Goal: Transaction & Acquisition: Purchase product/service

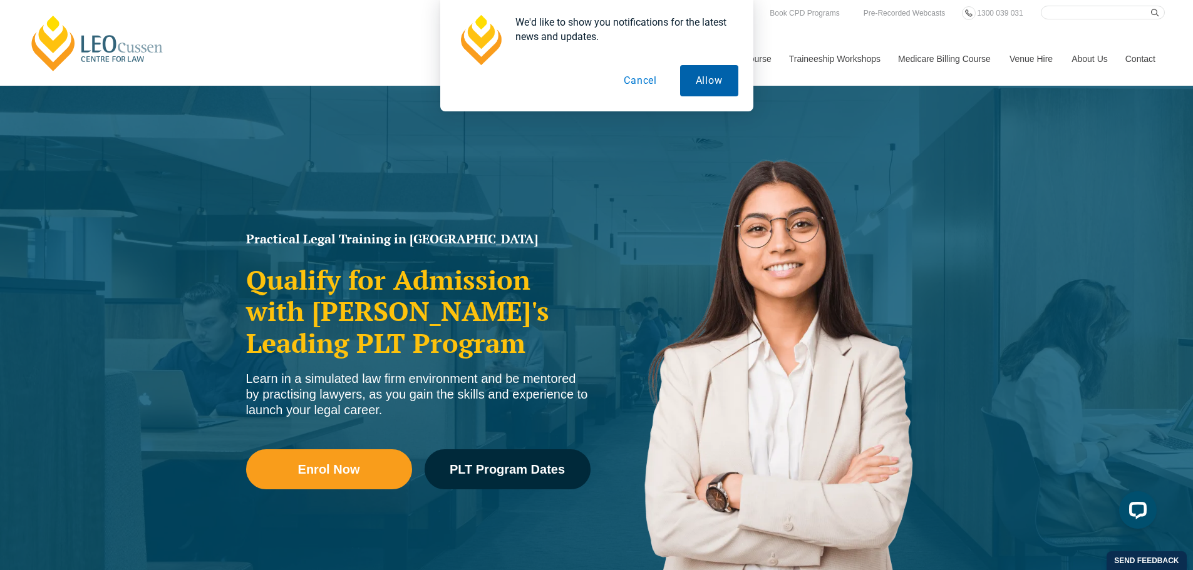
click at [706, 77] on button "Allow" at bounding box center [709, 80] width 58 height 31
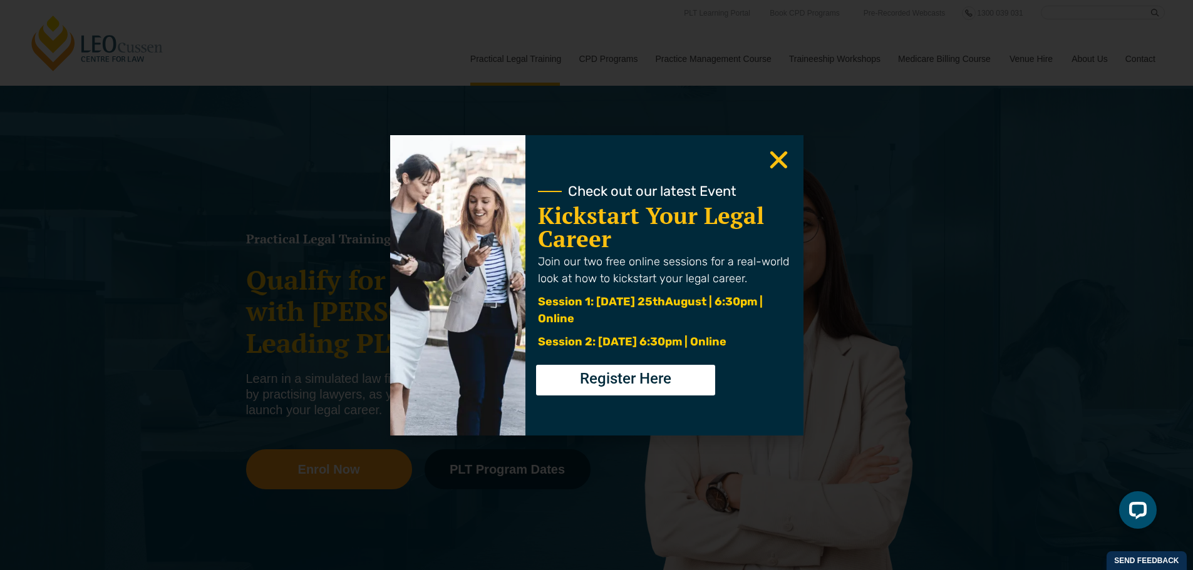
click at [778, 160] on use "Close" at bounding box center [778, 160] width 18 height 18
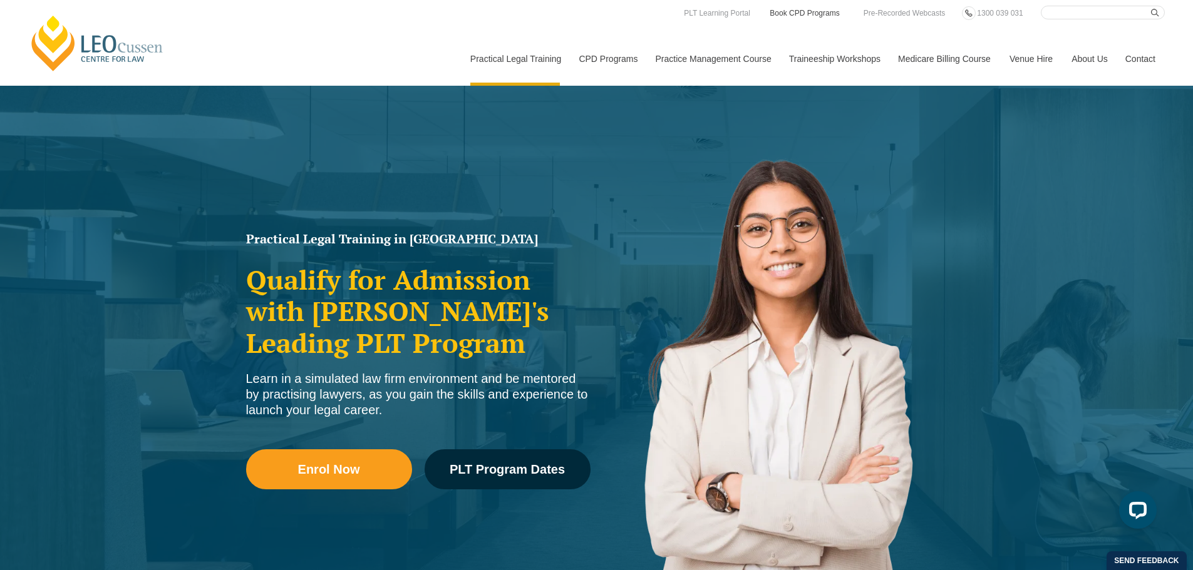
click at [775, 11] on link "Book CPD Programs" at bounding box center [804, 13] width 72 height 14
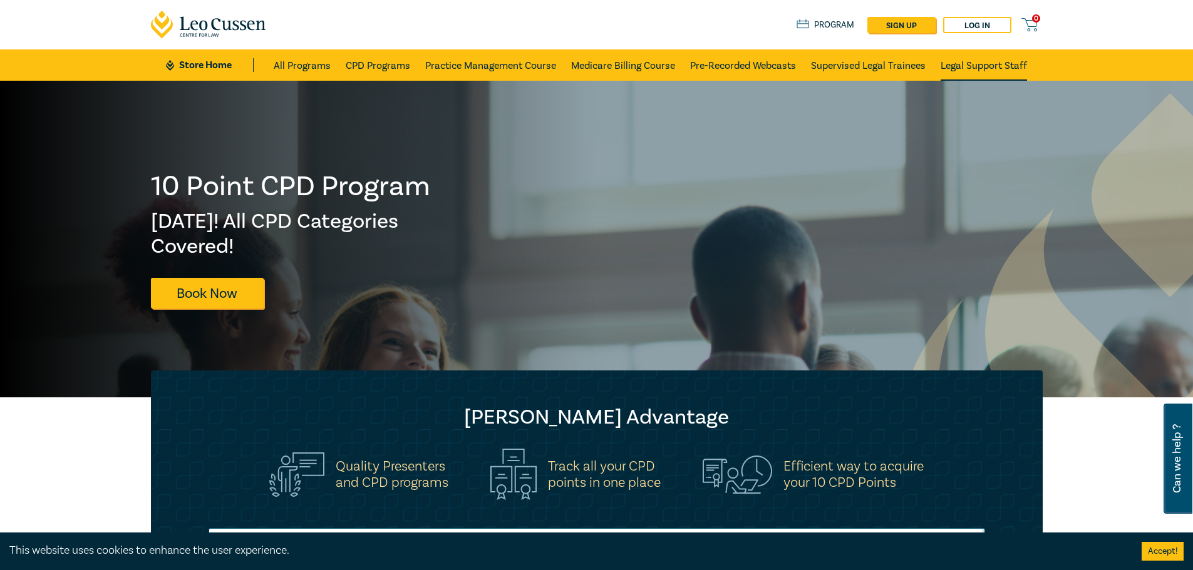
click at [959, 63] on link "Legal Support Staff" at bounding box center [983, 64] width 86 height 31
click at [195, 63] on link "Store Home" at bounding box center [209, 65] width 87 height 14
click at [1162, 553] on button "Accept!" at bounding box center [1162, 551] width 42 height 19
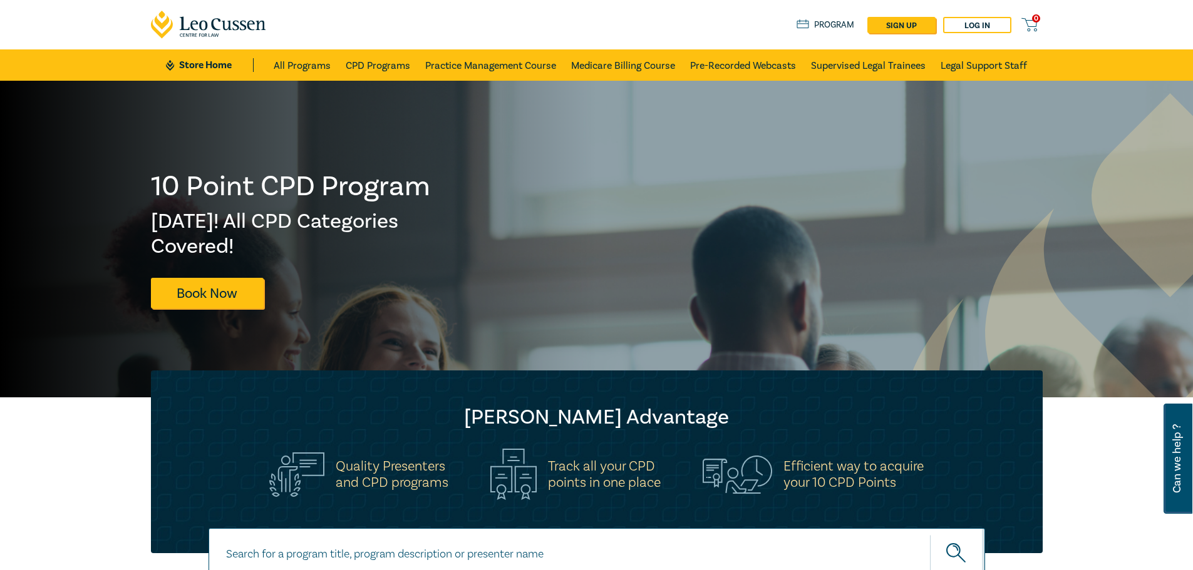
click at [603, 561] on input at bounding box center [596, 553] width 776 height 51
click at [315, 544] on input at bounding box center [596, 553] width 776 height 51
type input "well being guidelines"
click at [930, 535] on button "submit" at bounding box center [957, 554] width 55 height 38
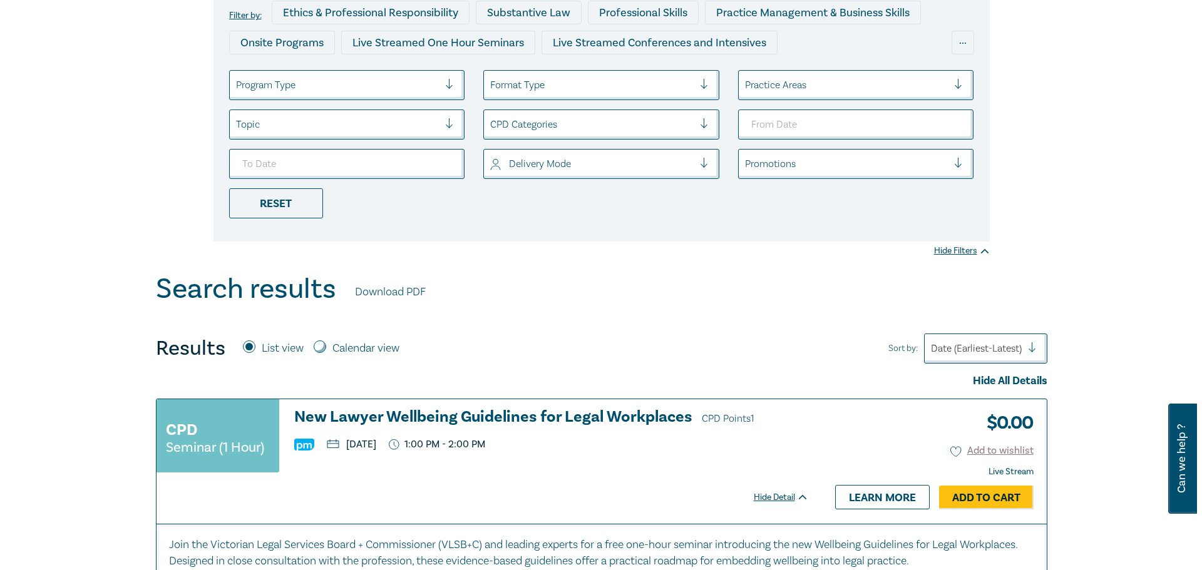
scroll to position [250, 0]
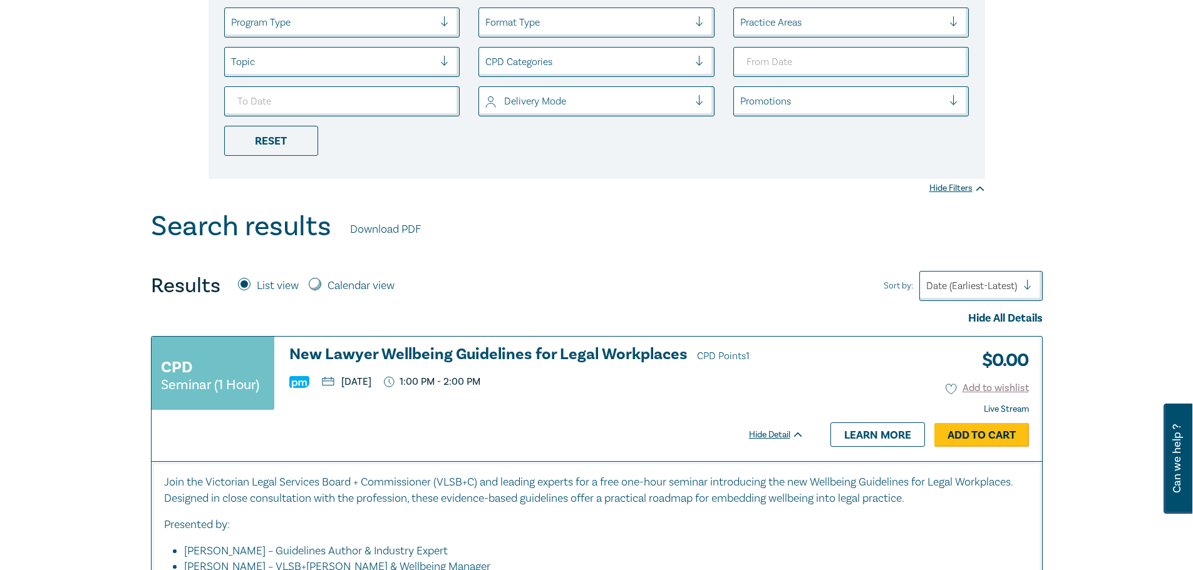
click at [964, 438] on link "Add to Cart" at bounding box center [981, 435] width 95 height 24
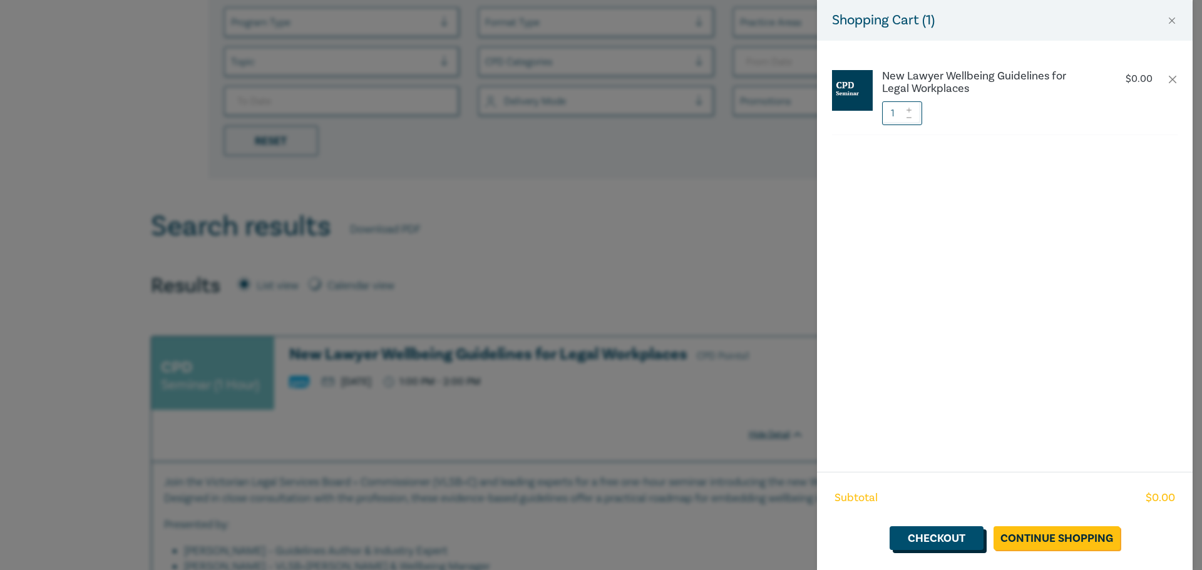
click at [947, 539] on link "Checkout" at bounding box center [937, 539] width 94 height 24
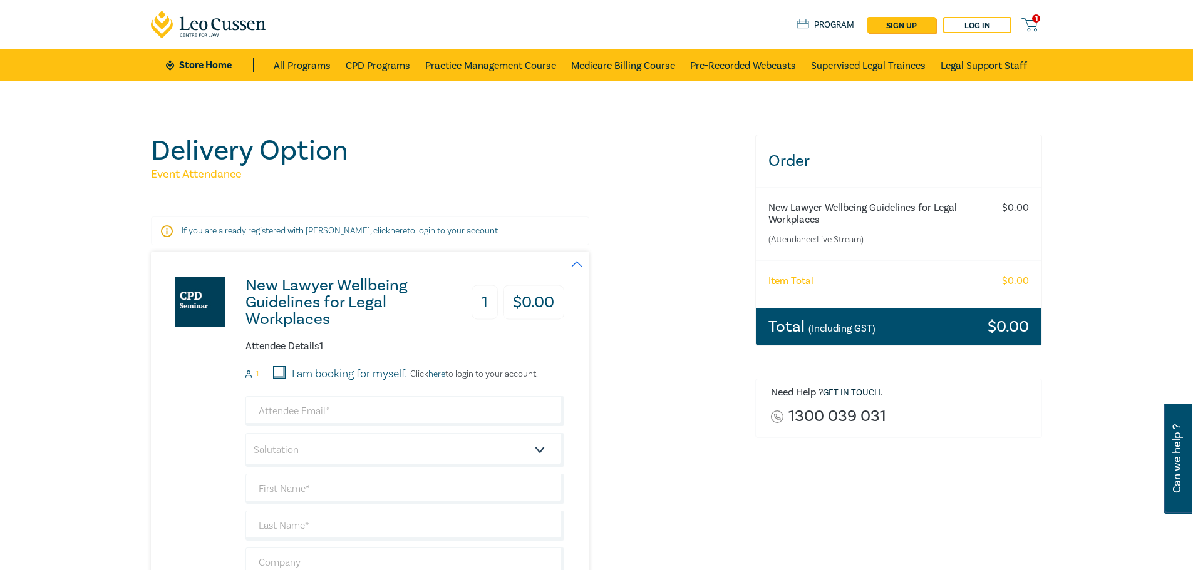
click at [282, 370] on input "I am booking for myself." at bounding box center [279, 372] width 13 height 13
checkbox input "true"
click at [267, 414] on input "email" at bounding box center [404, 411] width 319 height 30
type input "angela.wagstaff@mckeanpark.com.au"
type input "[PERSON_NAME] Park Lawyers"
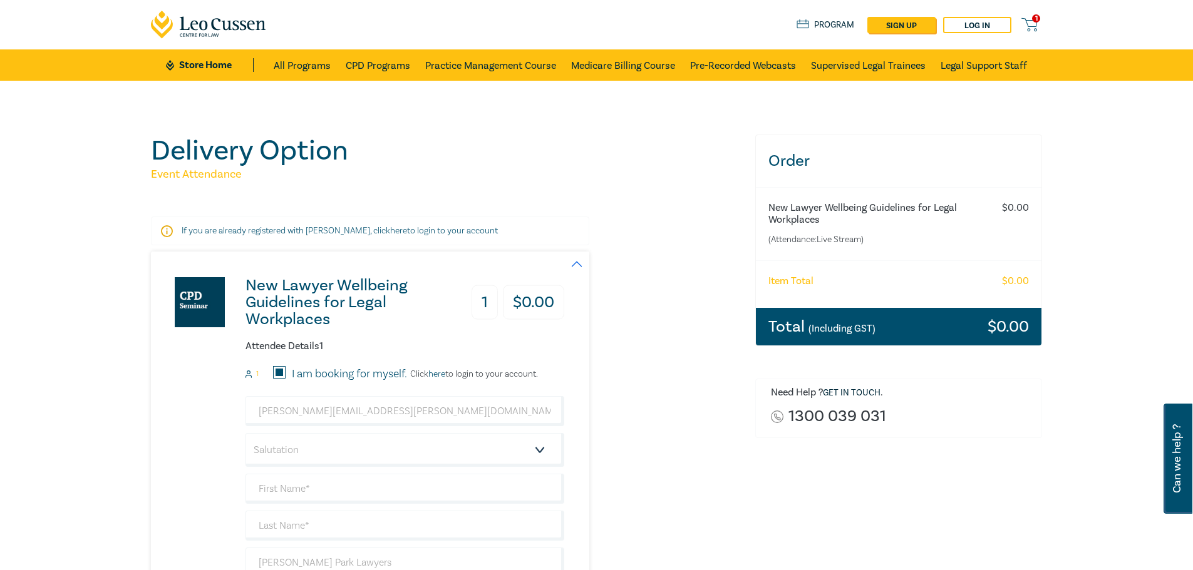
type input "0408208270"
type input "[GEOGRAPHIC_DATA]"
click at [309, 452] on select "Salutation Mr. Mrs. Ms. Miss Dr. Prof. Other" at bounding box center [404, 450] width 319 height 34
select select "Ms."
click at [245, 433] on select "Salutation Mr. Mrs. Ms. Miss Dr. Prof. Other" at bounding box center [404, 450] width 319 height 34
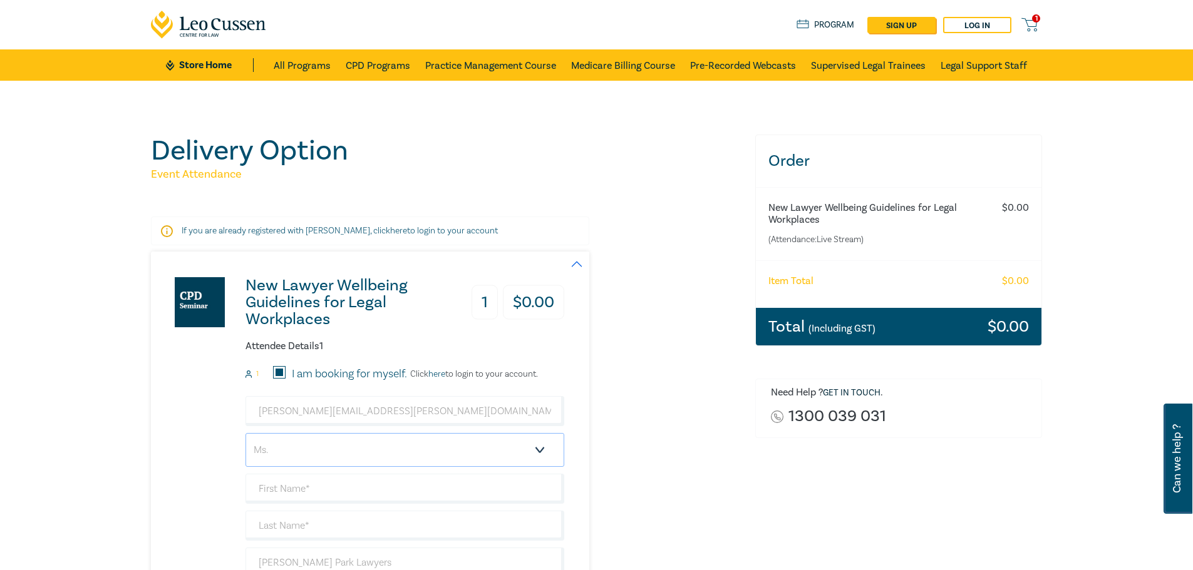
scroll to position [125, 0]
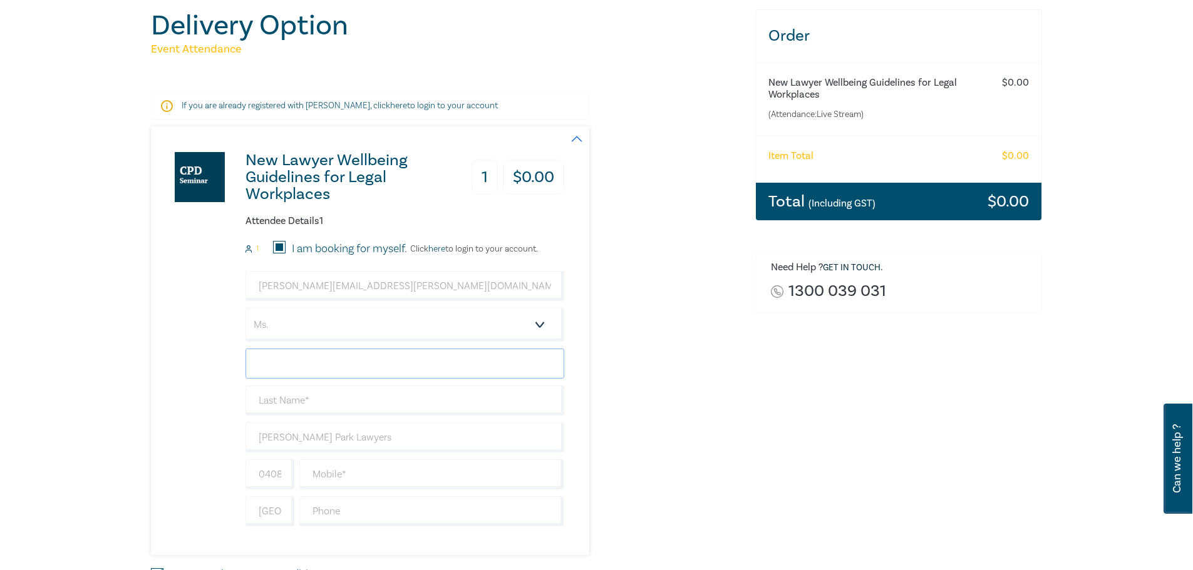
click at [280, 366] on input "text" at bounding box center [404, 364] width 319 height 30
type input "A"
type input "[PERSON_NAME]"
click at [289, 393] on input "text" at bounding box center [404, 401] width 319 height 30
type input "[PERSON_NAME]"
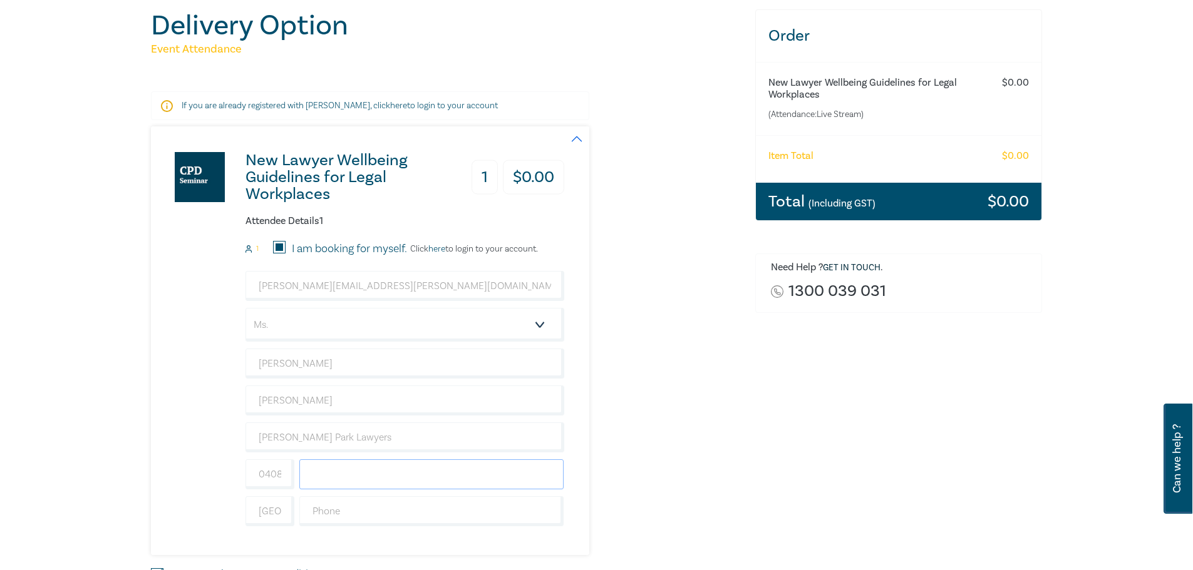
click at [323, 473] on input "text" at bounding box center [431, 475] width 265 height 30
type input "208270"
click at [324, 511] on input "text" at bounding box center [431, 511] width 265 height 30
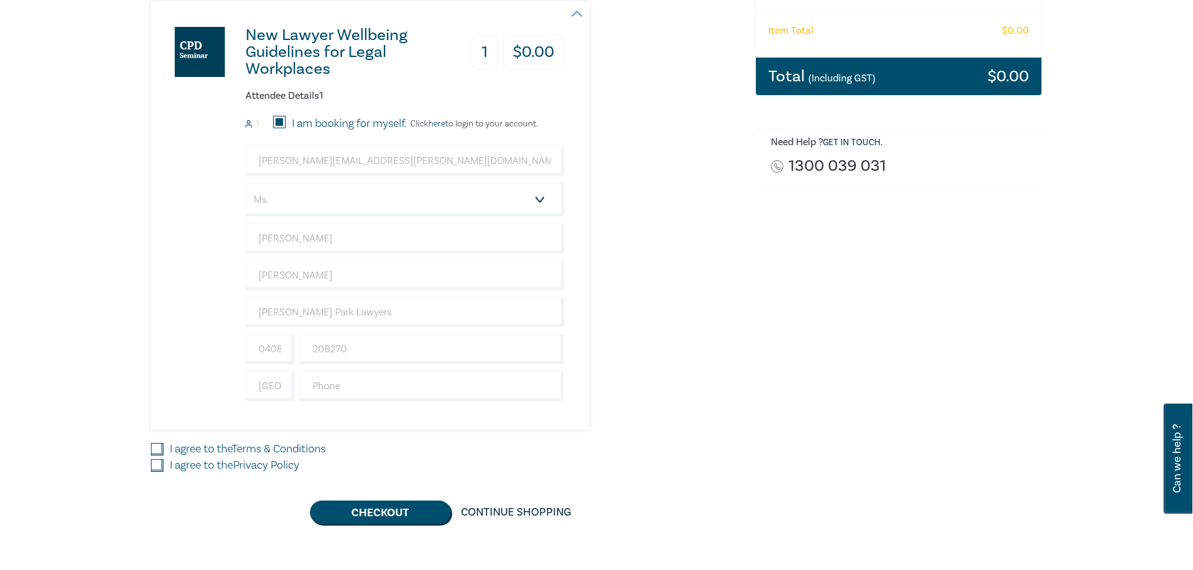
click at [157, 446] on input "I agree to the Terms & Conditions" at bounding box center [157, 449] width 13 height 13
checkbox input "true"
click at [162, 465] on input "I agree to the Privacy Policy" at bounding box center [157, 466] width 13 height 13
checkbox input "true"
click at [381, 515] on button "Checkout" at bounding box center [380, 513] width 141 height 24
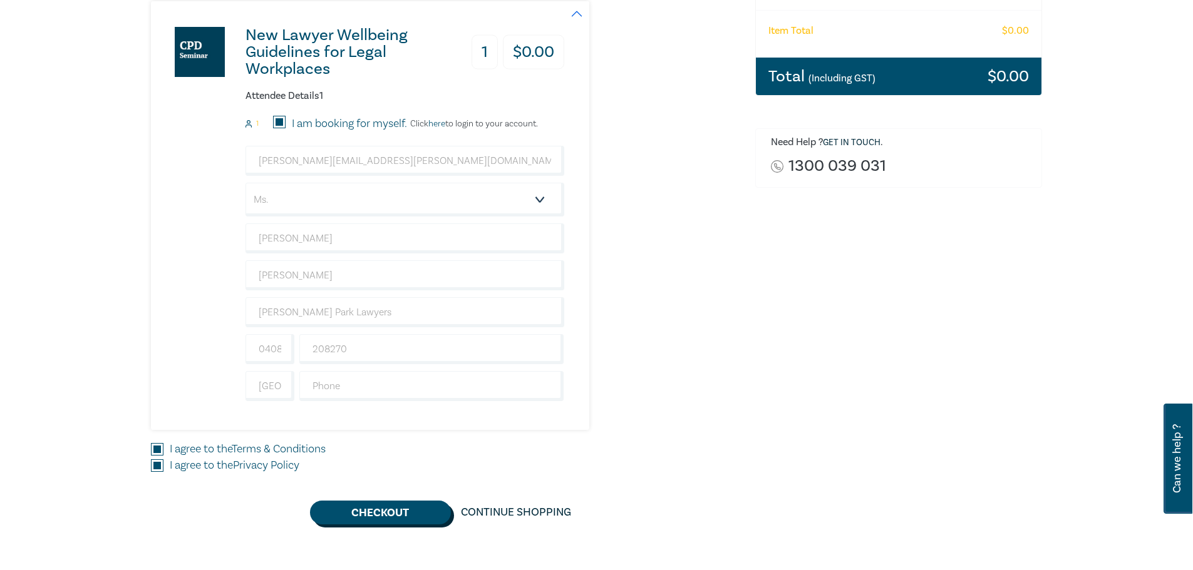
scroll to position [0, 0]
